Goal: Information Seeking & Learning: Learn about a topic

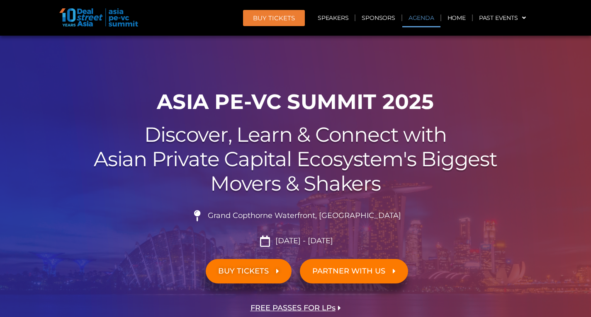
click at [418, 17] on link "Agenda" at bounding box center [421, 17] width 38 height 19
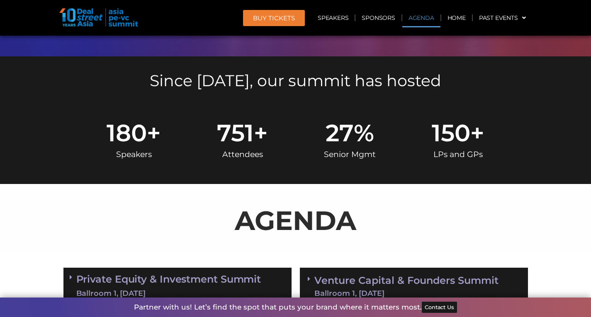
scroll to position [440, 0]
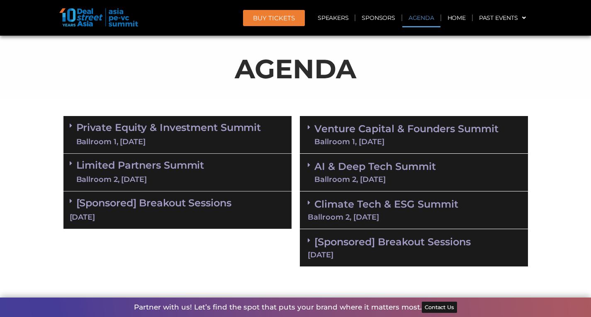
click at [370, 165] on link "AI & Deep Tech Summit Ballroom 2, [DATE]" at bounding box center [374, 173] width 121 height 22
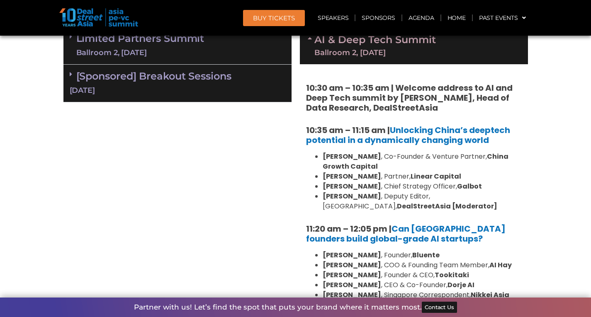
scroll to position [606, 0]
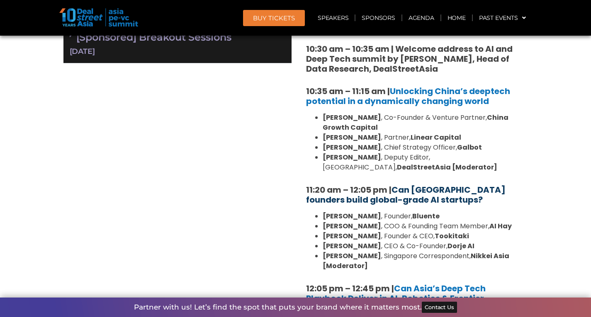
click at [406, 194] on link "Can [GEOGRAPHIC_DATA] founders build global-grade AI startups?" at bounding box center [405, 195] width 199 height 22
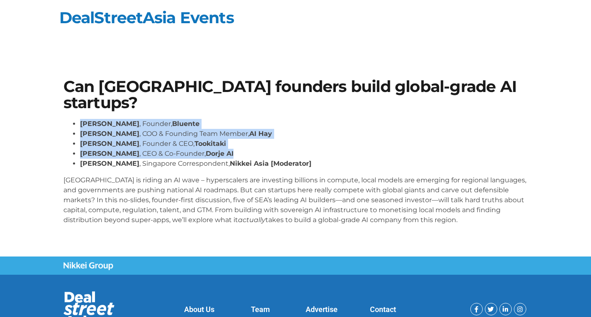
drag, startPoint x: 81, startPoint y: 125, endPoint x: 230, endPoint y: 152, distance: 151.6
click at [230, 152] on ul "Daphne Tay , Founder, Bluente Hiep Nguyen , COO & Founding Team Member, AI Hay …" at bounding box center [295, 144] width 464 height 50
copy ul "Daphne Tay , Founder, Bluente Hiep Nguyen , COO & Founding Team Member, AI Hay …"
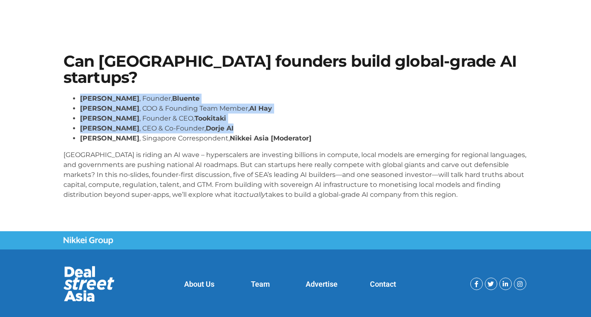
scroll to position [41, 0]
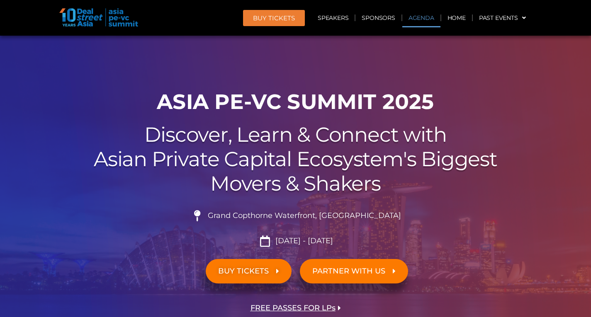
click at [419, 16] on link "Agenda" at bounding box center [421, 17] width 38 height 19
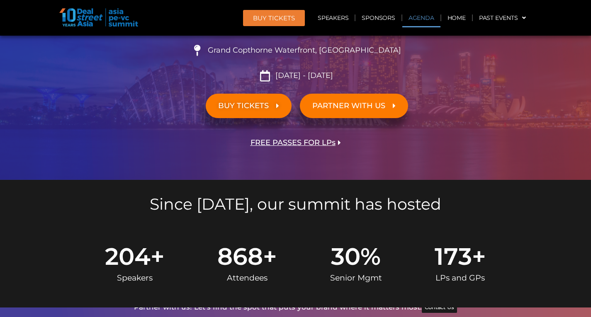
scroll to position [440, 0]
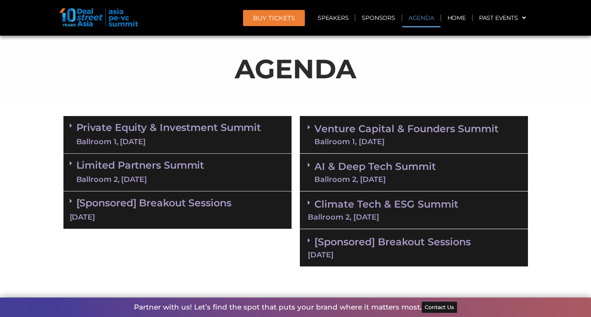
click at [380, 165] on link "AI & Deep Tech Summit Ballroom 2, [DATE]" at bounding box center [374, 173] width 121 height 22
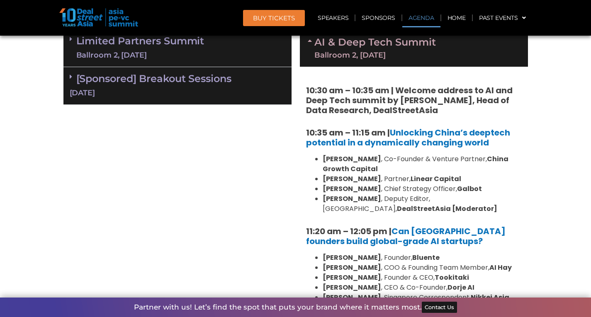
scroll to position [606, 0]
